Goal: Transaction & Acquisition: Purchase product/service

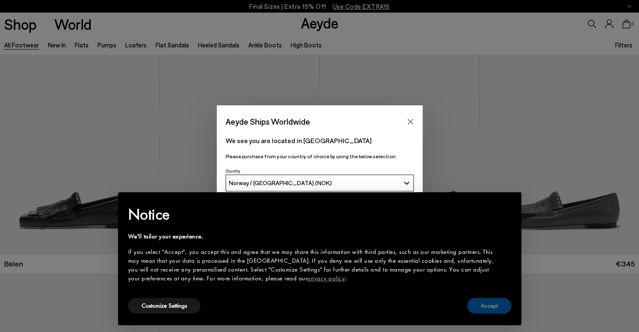
click at [496, 310] on button "Accept" at bounding box center [489, 306] width 44 height 16
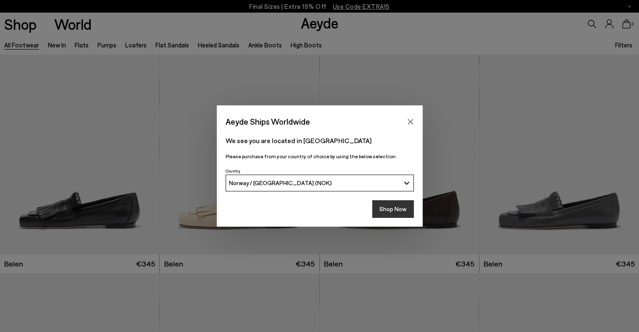
click at [402, 204] on button "Shop Now" at bounding box center [393, 209] width 42 height 18
click at [401, 210] on button "Shop Now" at bounding box center [393, 209] width 42 height 18
drag, startPoint x: 392, startPoint y: 219, endPoint x: 395, endPoint y: 215, distance: 5.1
click at [393, 219] on div "Shop Now" at bounding box center [320, 211] width 206 height 31
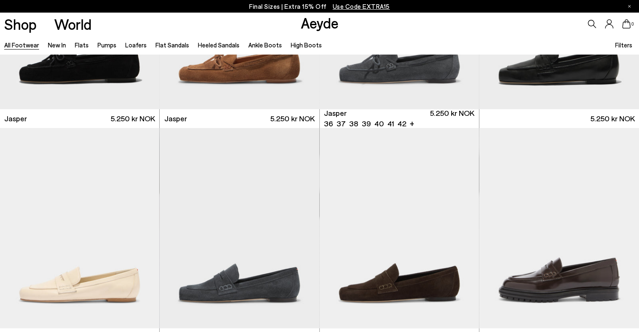
scroll to position [294, 0]
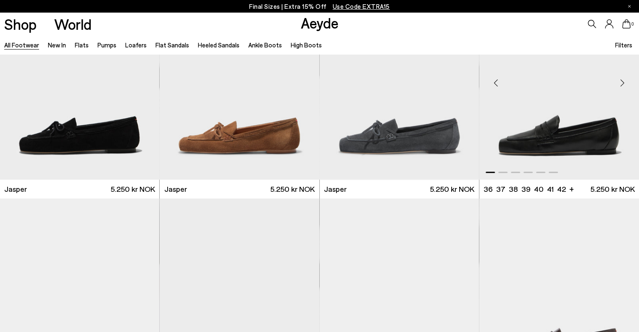
click at [623, 83] on div "Next slide" at bounding box center [621, 82] width 25 height 25
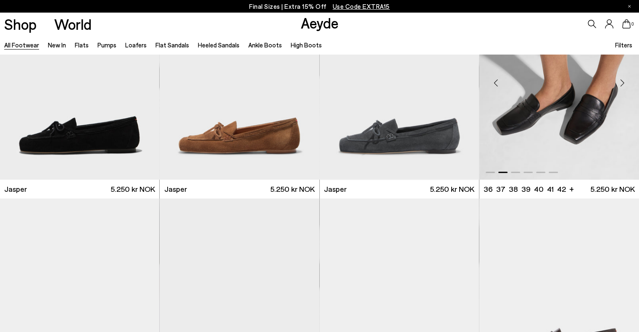
click at [623, 83] on div "Next slide" at bounding box center [621, 82] width 25 height 25
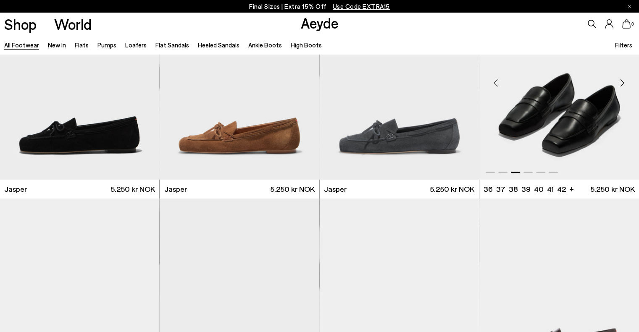
click at [623, 83] on div "Next slide" at bounding box center [621, 82] width 25 height 25
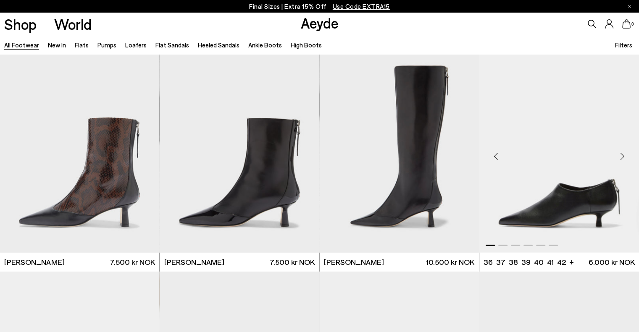
scroll to position [2646, 0]
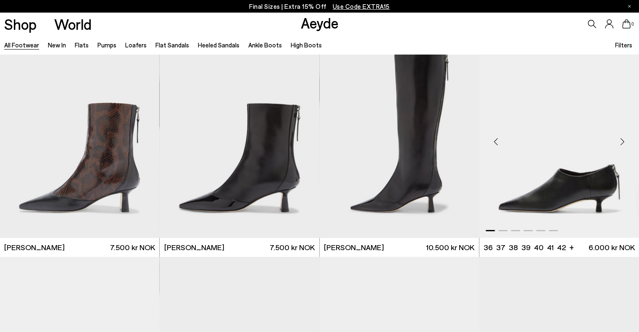
click at [621, 145] on div "Next slide" at bounding box center [621, 141] width 25 height 25
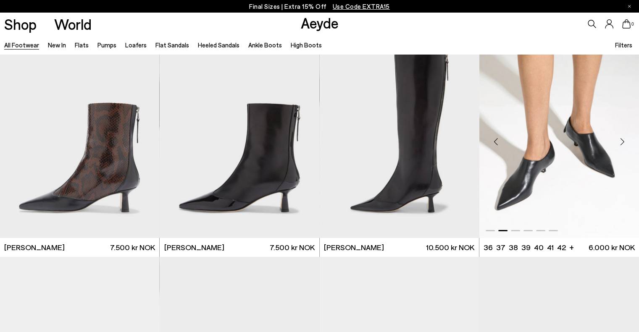
click at [621, 145] on div "Next slide" at bounding box center [621, 141] width 25 height 25
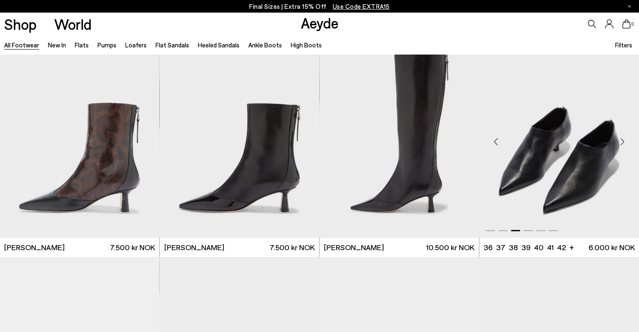
click at [621, 145] on div "Next slide" at bounding box center [621, 141] width 25 height 25
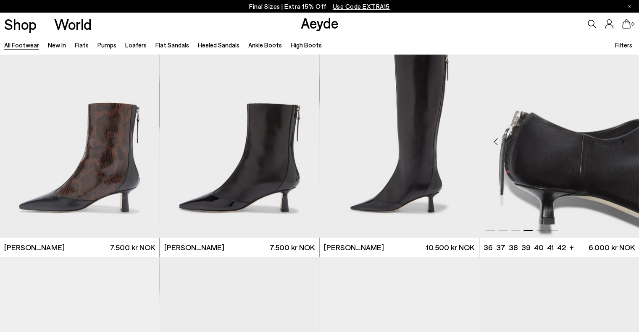
click at [621, 145] on div "Next slide" at bounding box center [621, 141] width 25 height 25
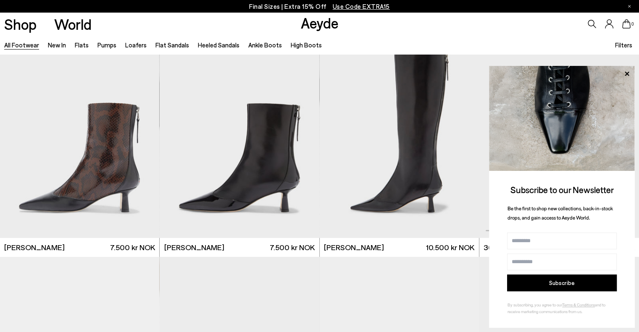
click at [624, 71] on icon at bounding box center [626, 73] width 11 height 11
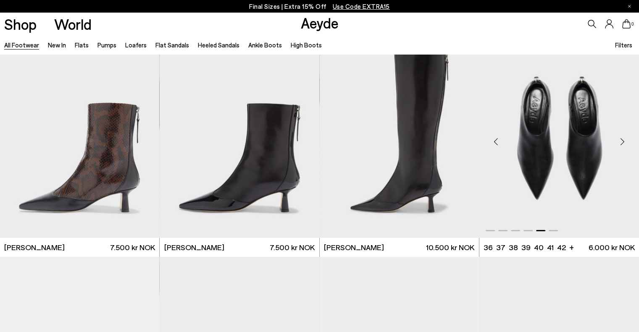
scroll to position [2688, 0]
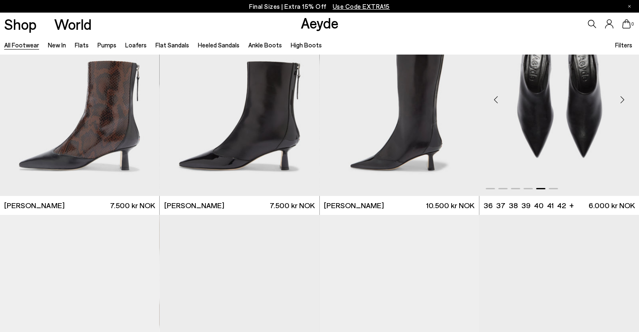
click at [623, 98] on div "Next slide" at bounding box center [621, 99] width 25 height 25
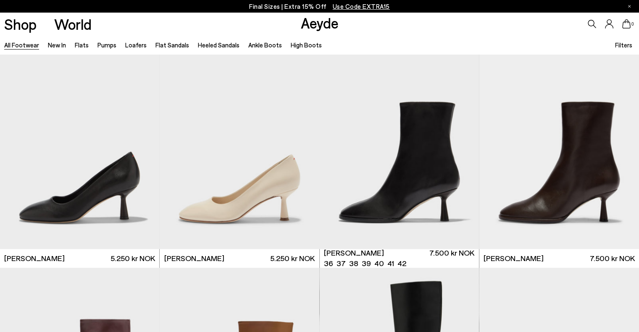
scroll to position [4116, 0]
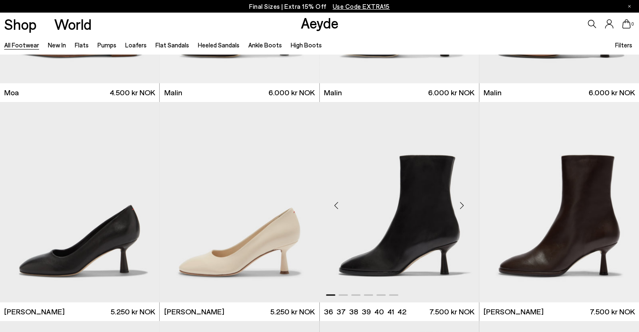
click at [460, 208] on div "Next slide" at bounding box center [461, 205] width 25 height 25
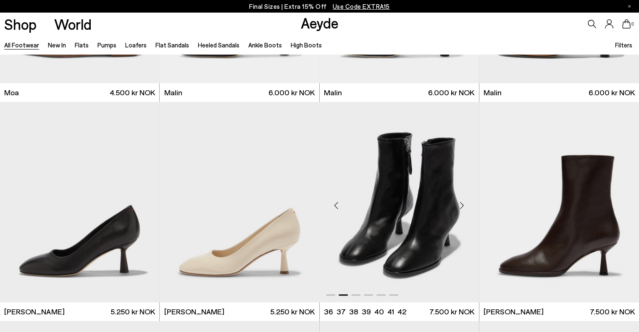
click at [460, 208] on div "Next slide" at bounding box center [461, 205] width 25 height 25
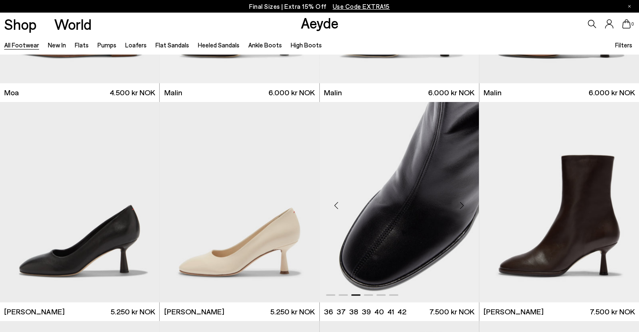
click at [460, 208] on div "Next slide" at bounding box center [461, 205] width 25 height 25
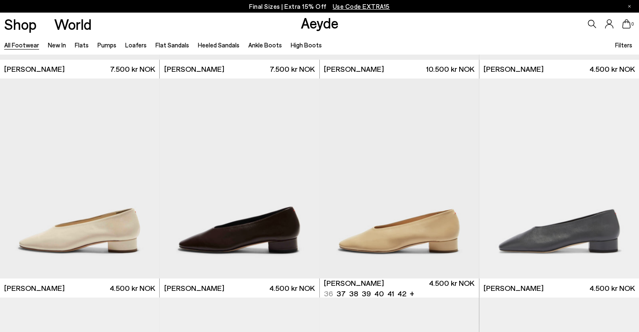
scroll to position [4610, 0]
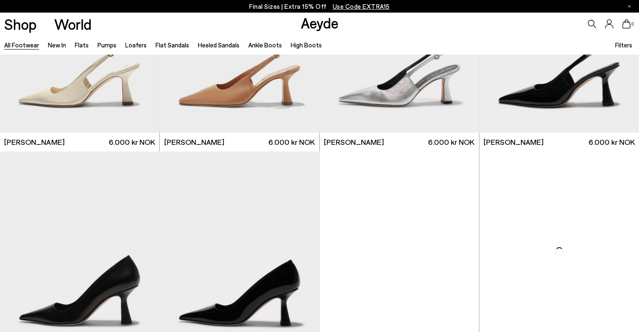
scroll to position [6427, 0]
